Goal: Find specific page/section: Find specific page/section

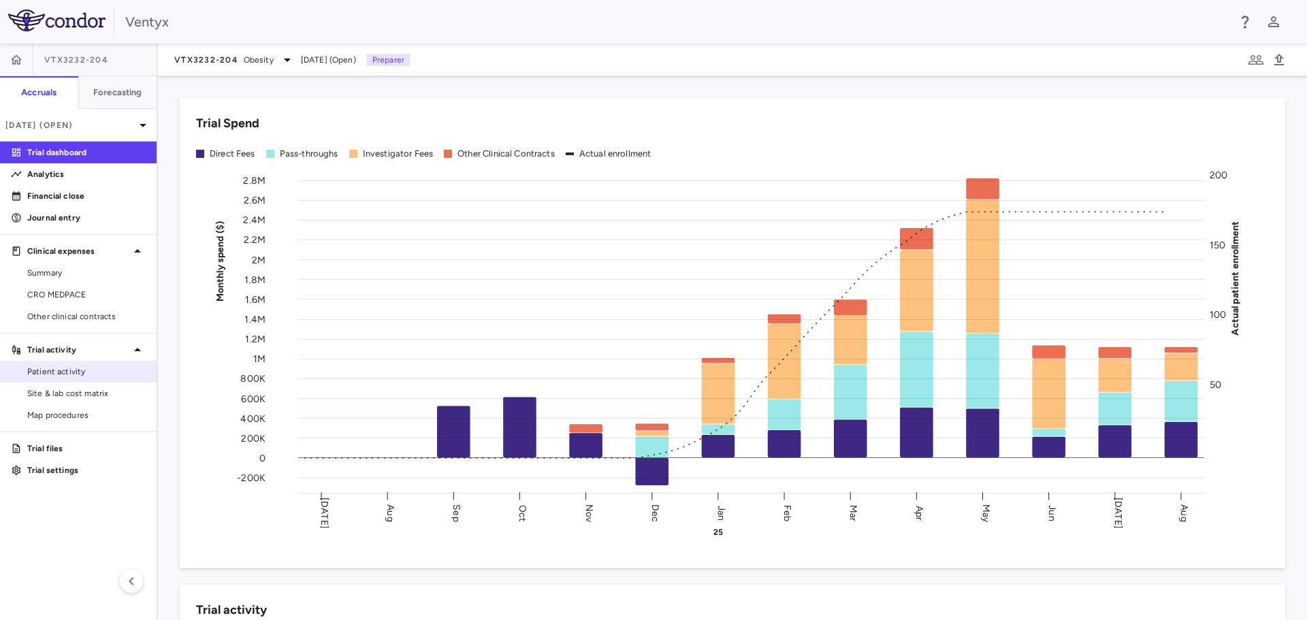
click at [65, 376] on span "Patient activity" at bounding box center [86, 372] width 118 height 12
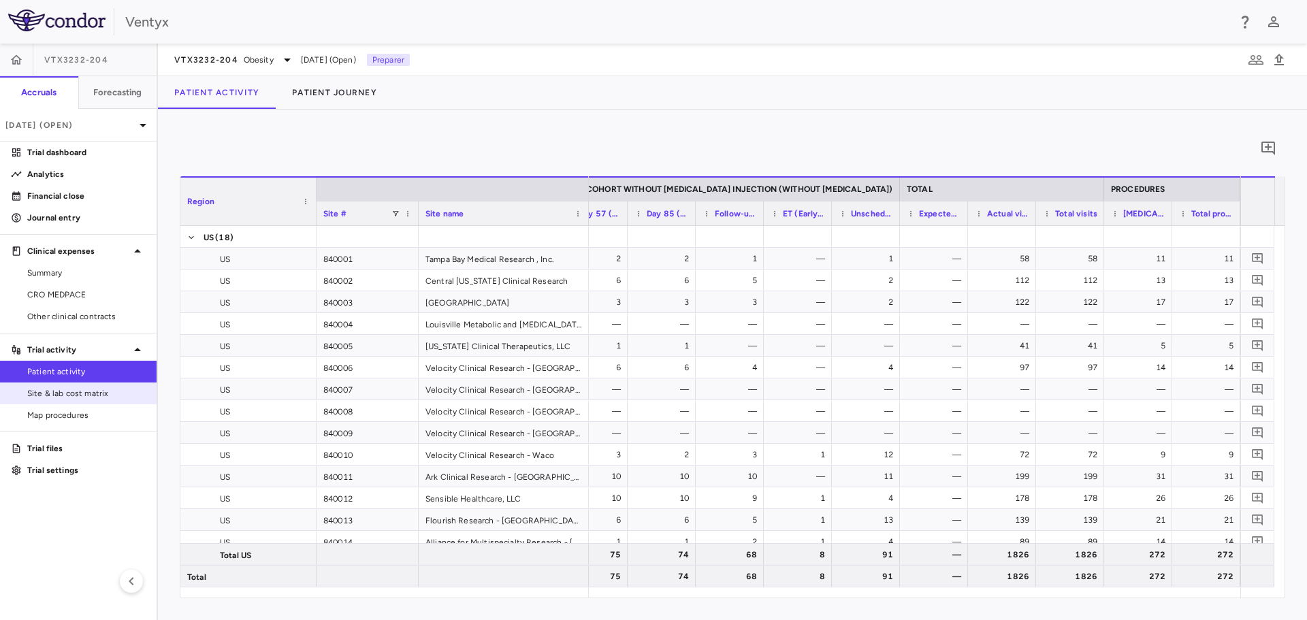
click at [52, 389] on span "Site & lab cost matrix" at bounding box center [86, 393] width 118 height 12
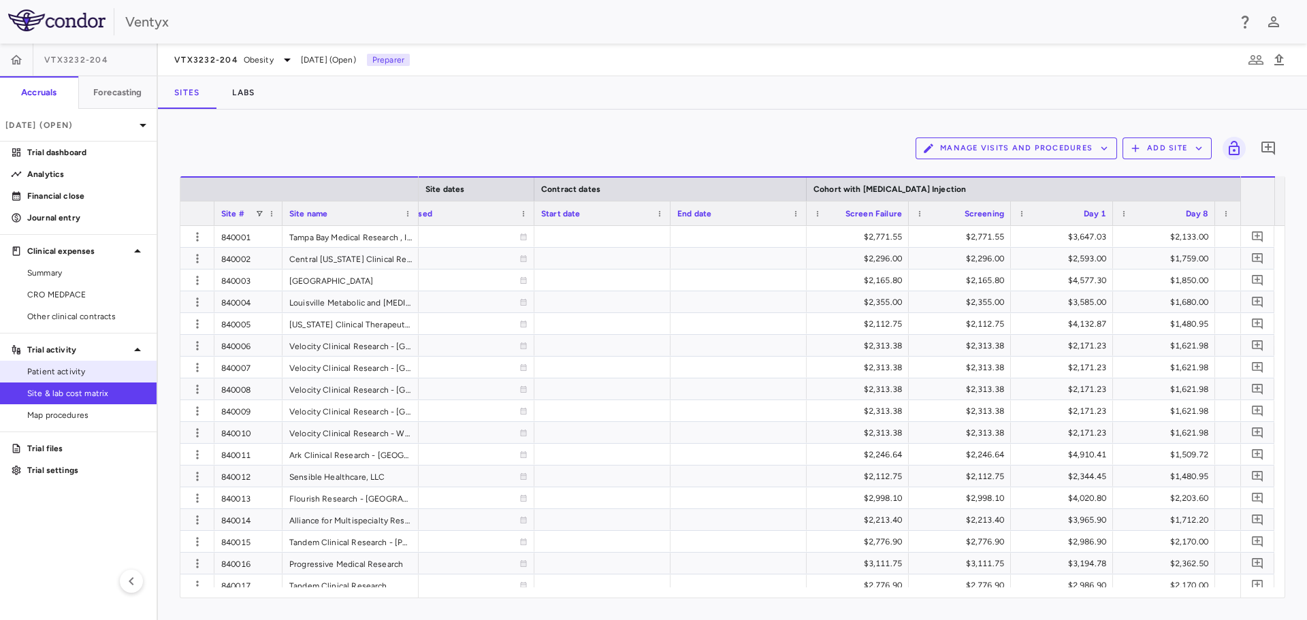
click at [56, 377] on span "Patient activity" at bounding box center [86, 372] width 118 height 12
